Goal: Transaction & Acquisition: Purchase product/service

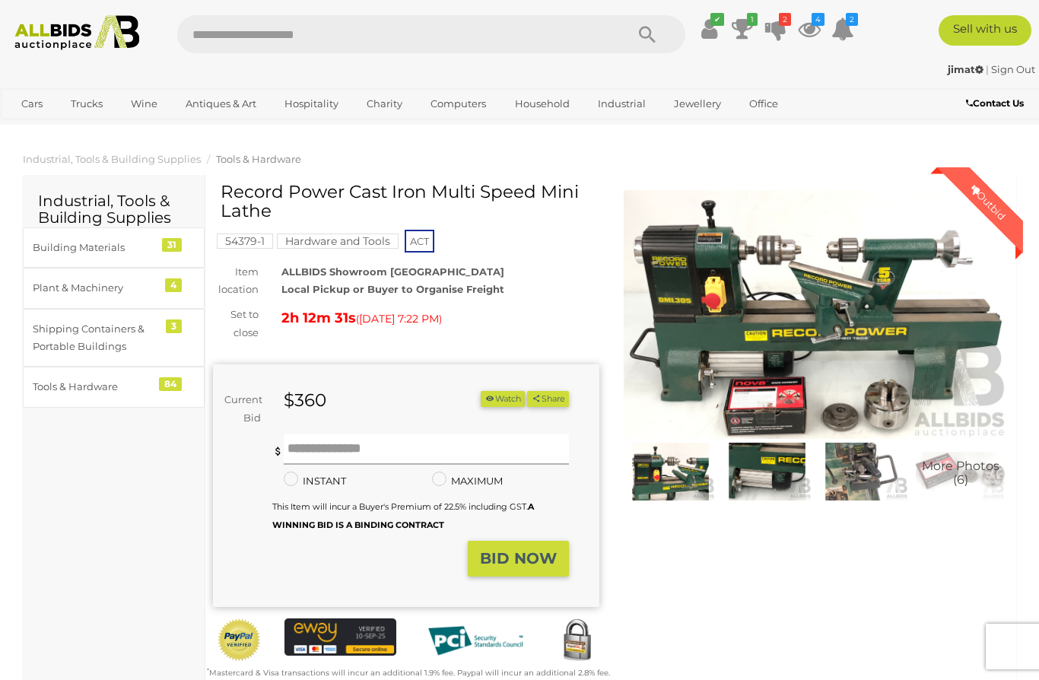
click at [319, 440] on input "text" at bounding box center [426, 449] width 285 height 30
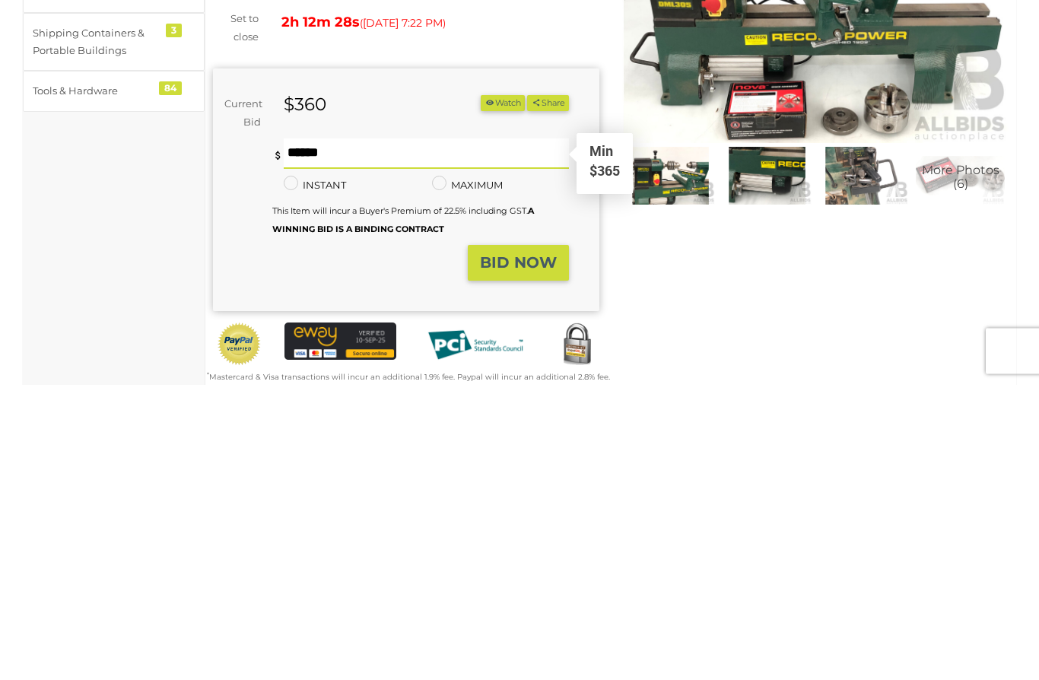
type input "***"
click at [539, 541] on button "BID NOW" at bounding box center [518, 559] width 101 height 36
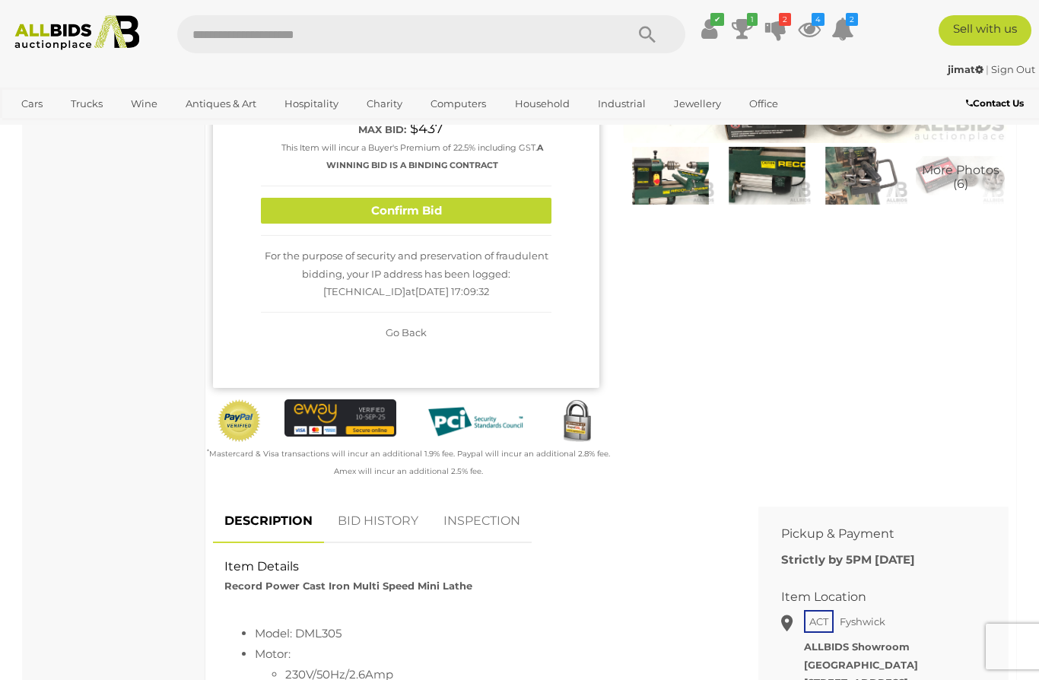
click at [481, 208] on button "Confirm Bid" at bounding box center [406, 211] width 290 height 27
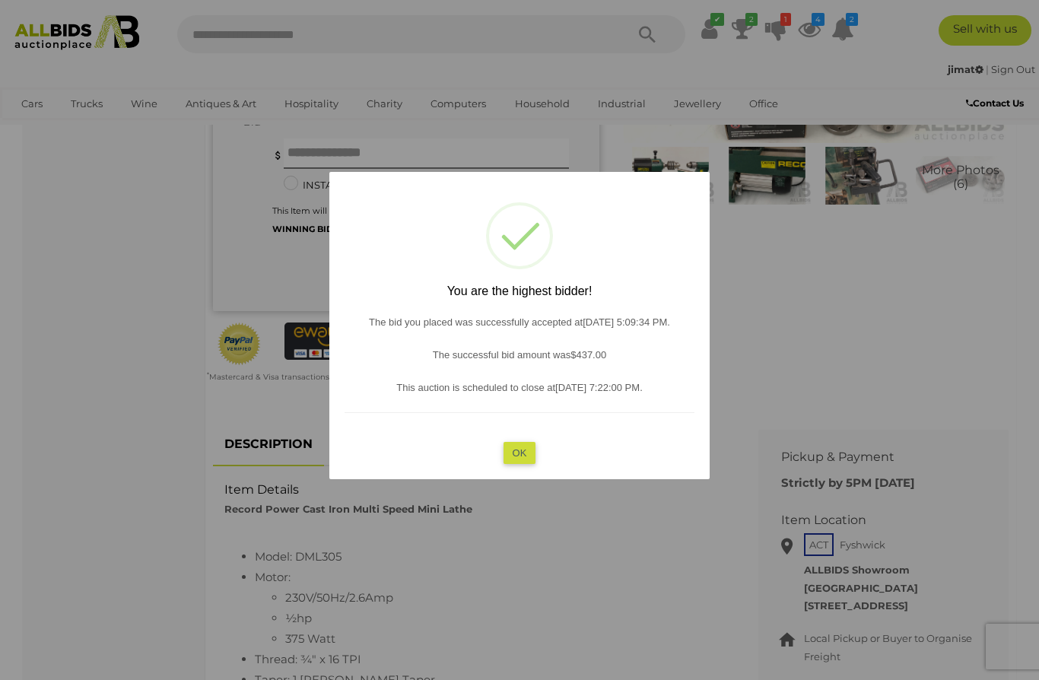
click at [525, 452] on button "OK" at bounding box center [519, 453] width 33 height 22
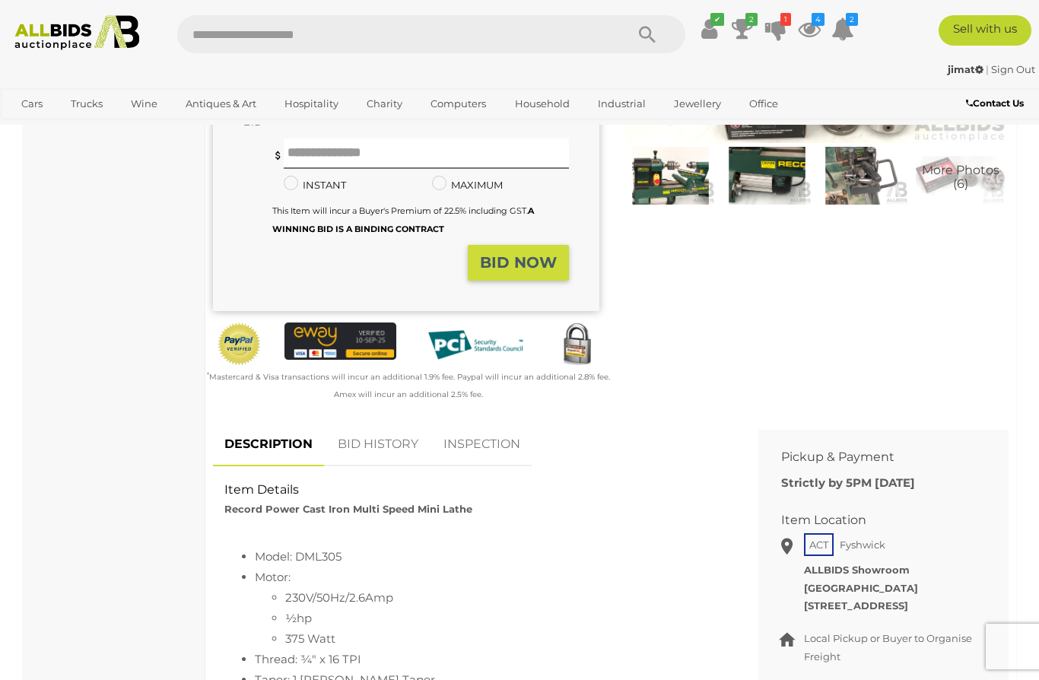
click at [391, 440] on link "BID HISTORY" at bounding box center [377, 444] width 103 height 45
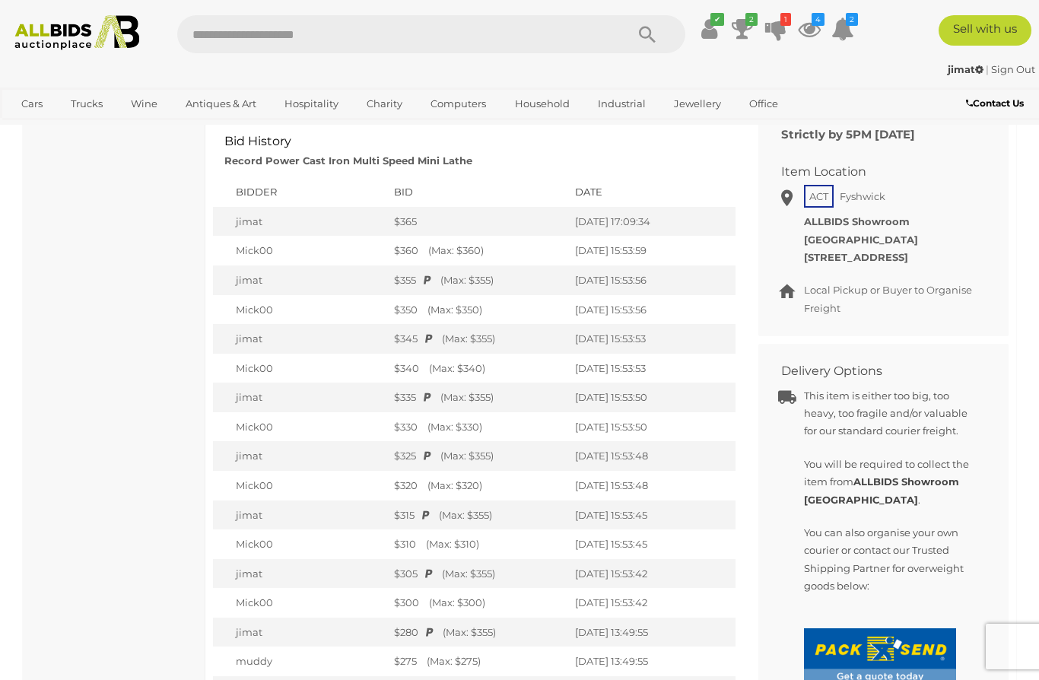
scroll to position [643, 0]
click at [791, 20] on icon "1" at bounding box center [785, 19] width 11 height 13
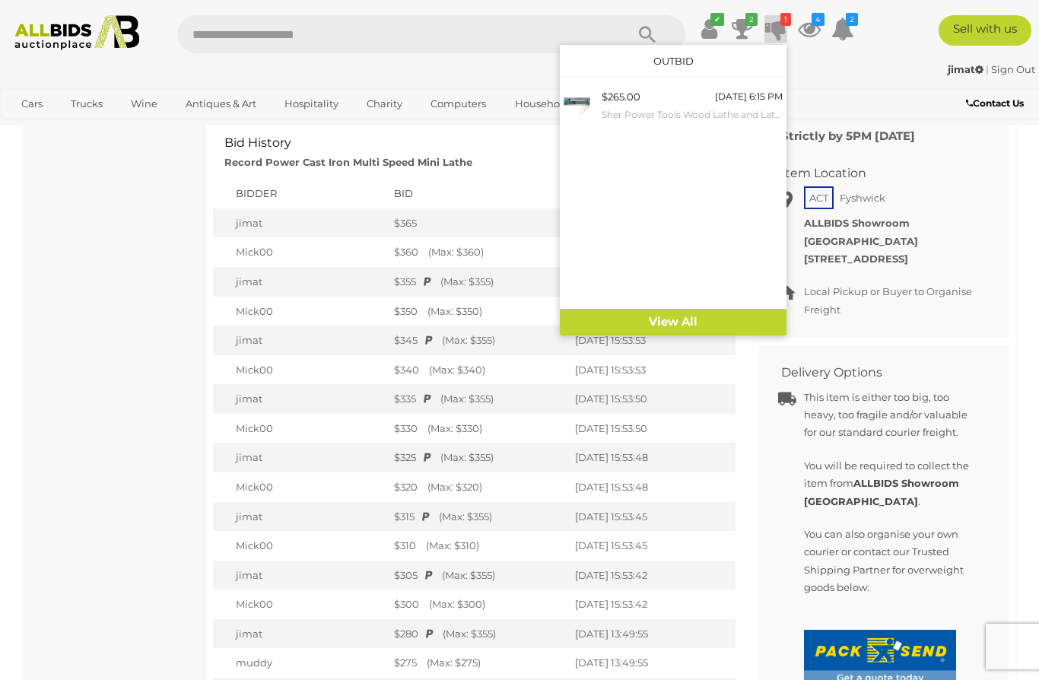
click at [700, 97] on div "$265.00 Today 6:15 PM Sher Power Tools Wood Lathe and Lathe Chisels" at bounding box center [691, 105] width 181 height 34
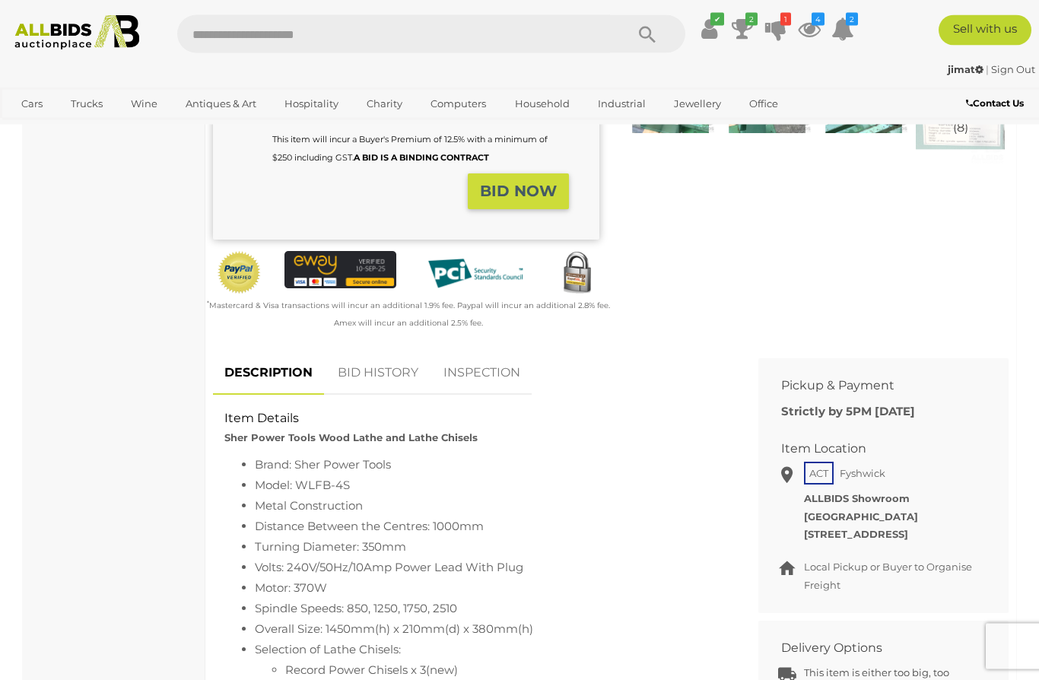
scroll to position [367, 0]
click at [386, 371] on link "BID HISTORY" at bounding box center [377, 373] width 103 height 45
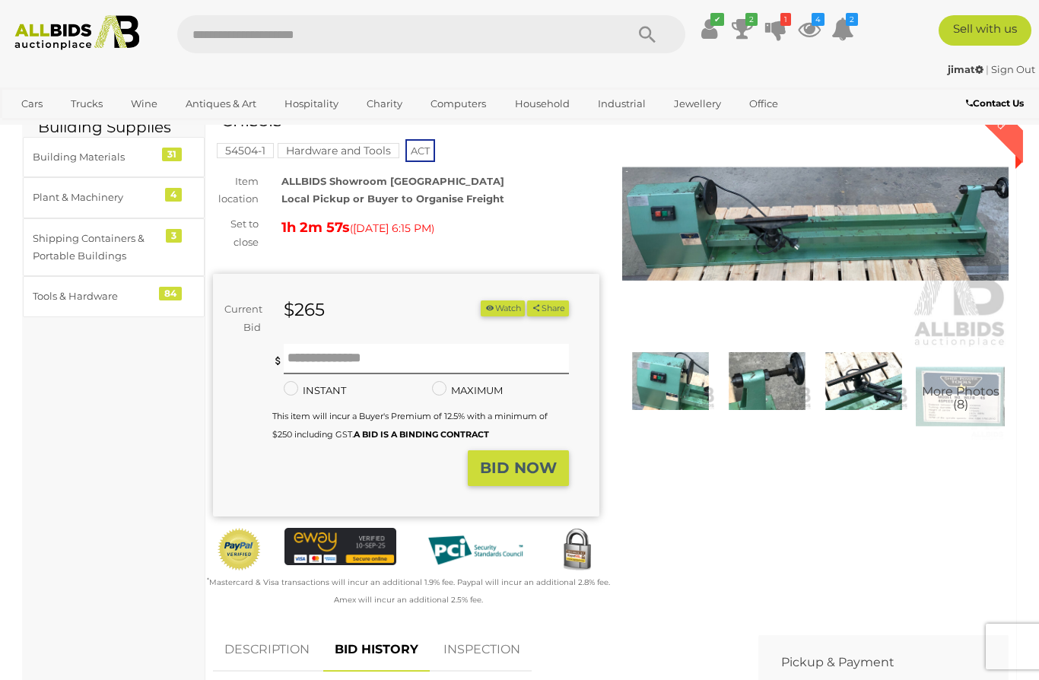
scroll to position [0, 0]
